Goal: Task Accomplishment & Management: Complete application form

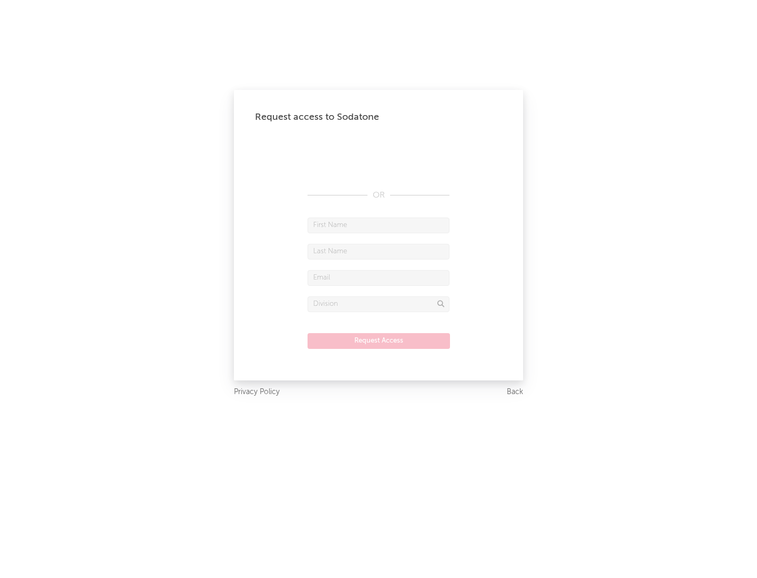
click at [378, 225] on input "text" at bounding box center [378, 226] width 142 height 16
type input "[PERSON_NAME]"
click at [378, 251] on input "text" at bounding box center [378, 252] width 142 height 16
type input "[PERSON_NAME]"
click at [378, 278] on input "text" at bounding box center [378, 278] width 142 height 16
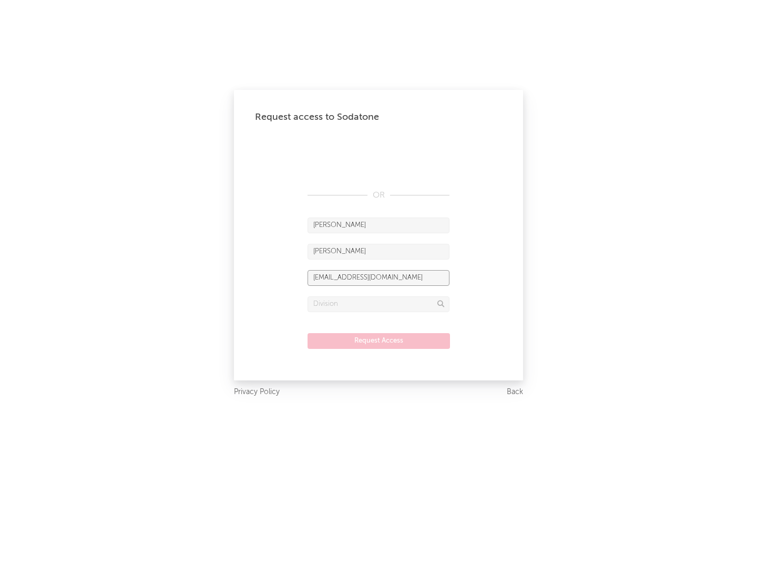
type input "[EMAIL_ADDRESS][DOMAIN_NAME]"
click at [378, 304] on input "text" at bounding box center [378, 304] width 142 height 16
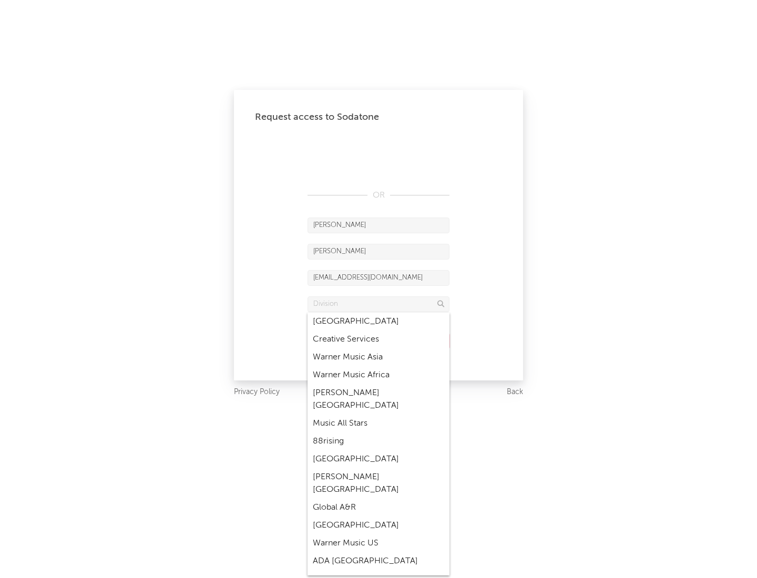
click at [378, 415] on div "Music All Stars" at bounding box center [378, 424] width 142 height 18
type input "Music All Stars"
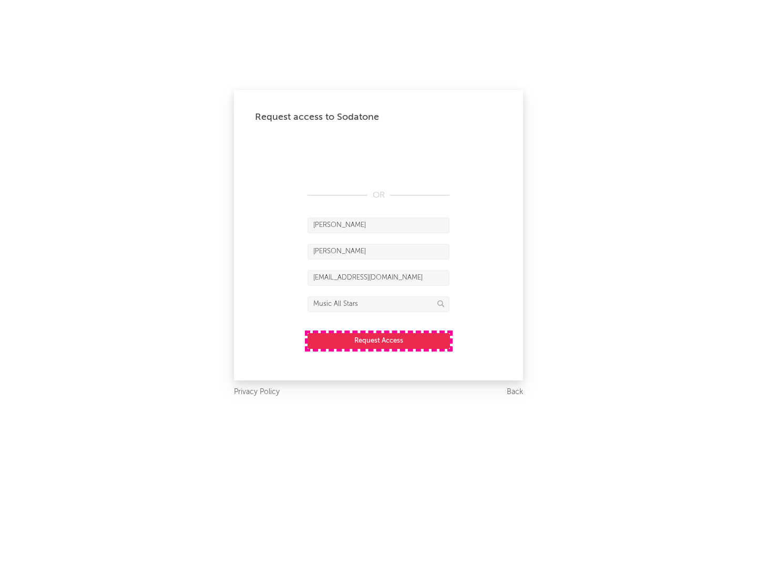
click at [378, 341] on button "Request Access" at bounding box center [378, 341] width 142 height 16
